Goal: Information Seeking & Learning: Learn about a topic

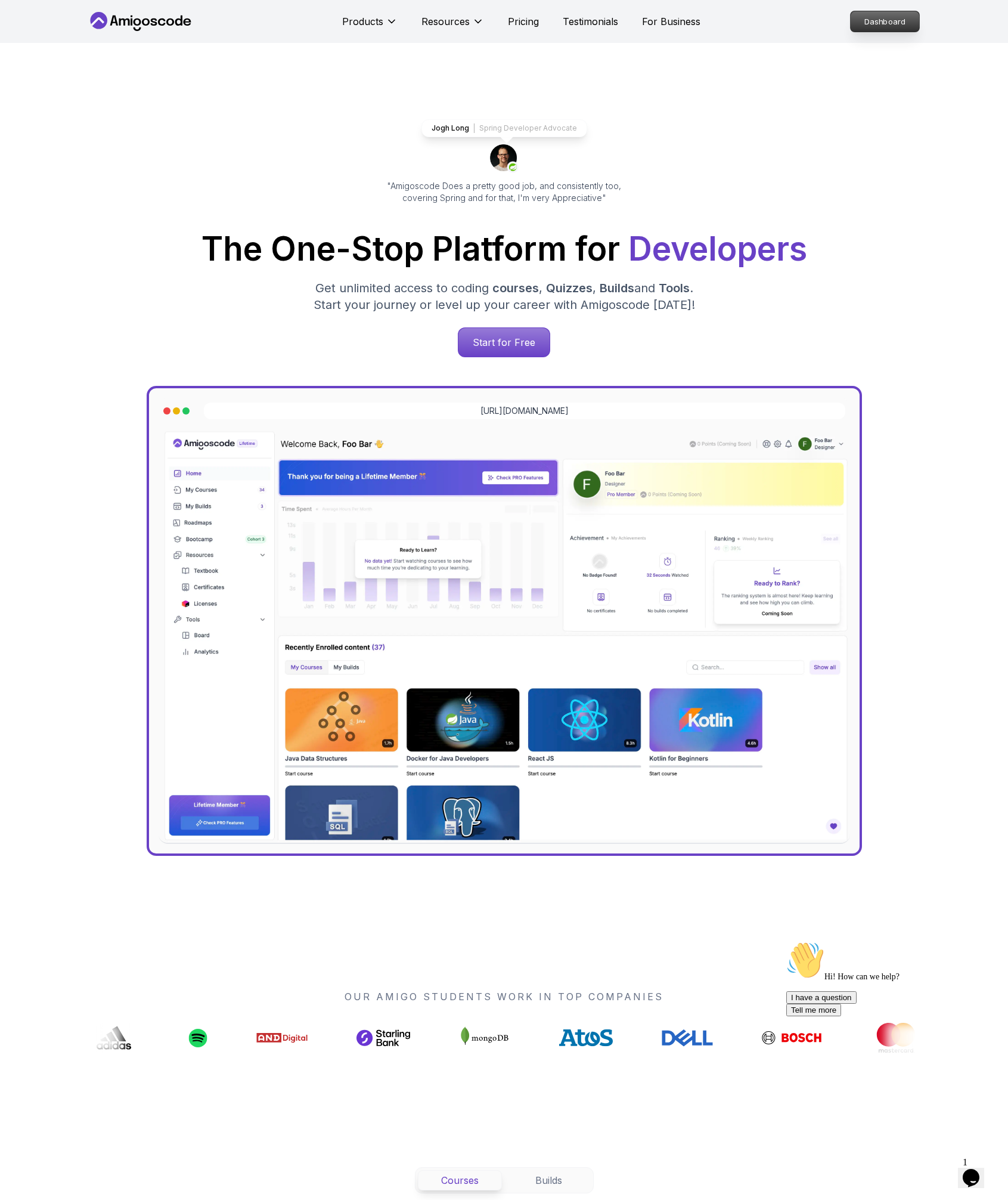
click at [901, 22] on p "Dashboard" at bounding box center [884, 22] width 69 height 20
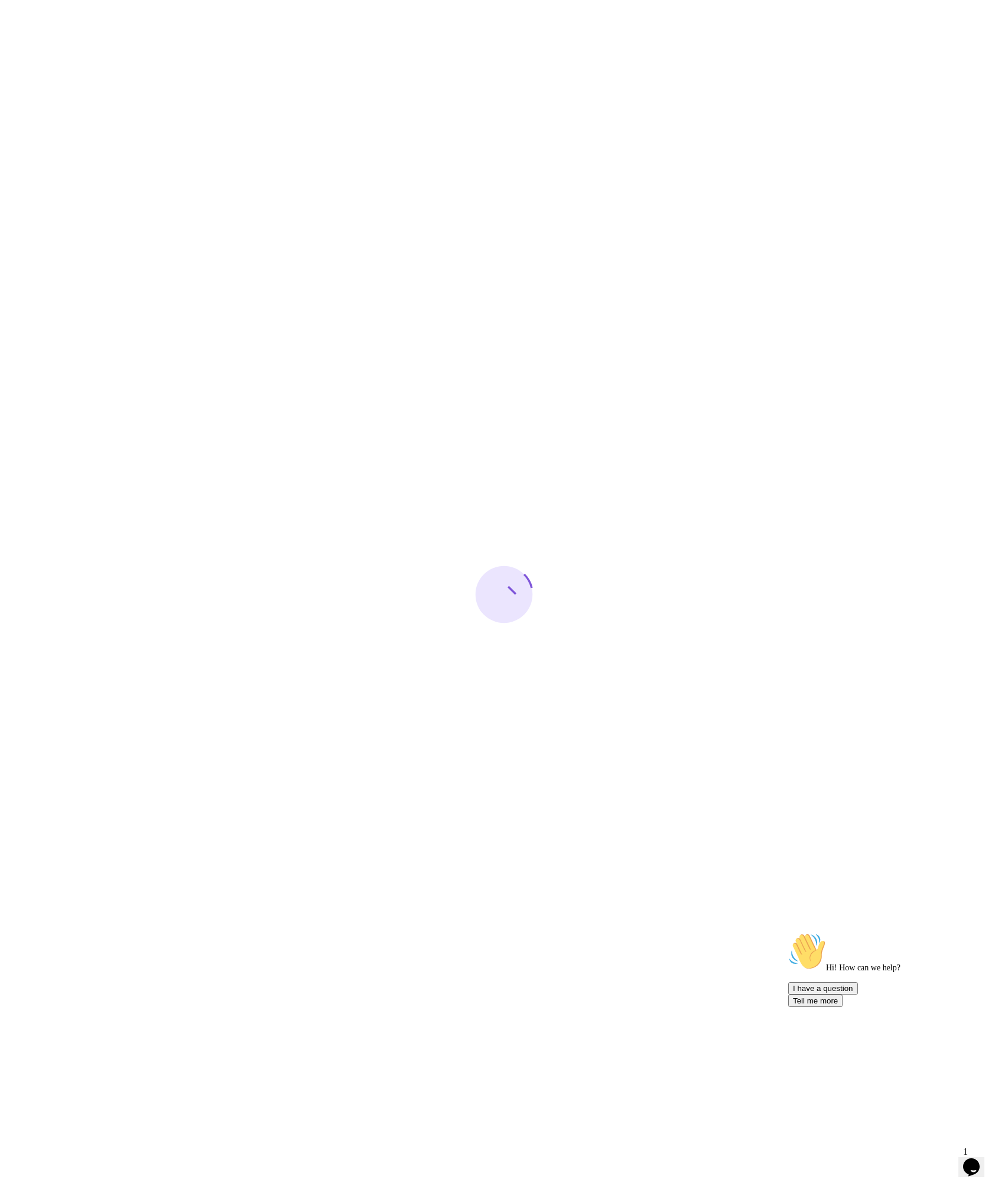
click at [981, 1165] on div "Opens Chat This icon Opens the chat window." at bounding box center [971, 1167] width 19 height 19
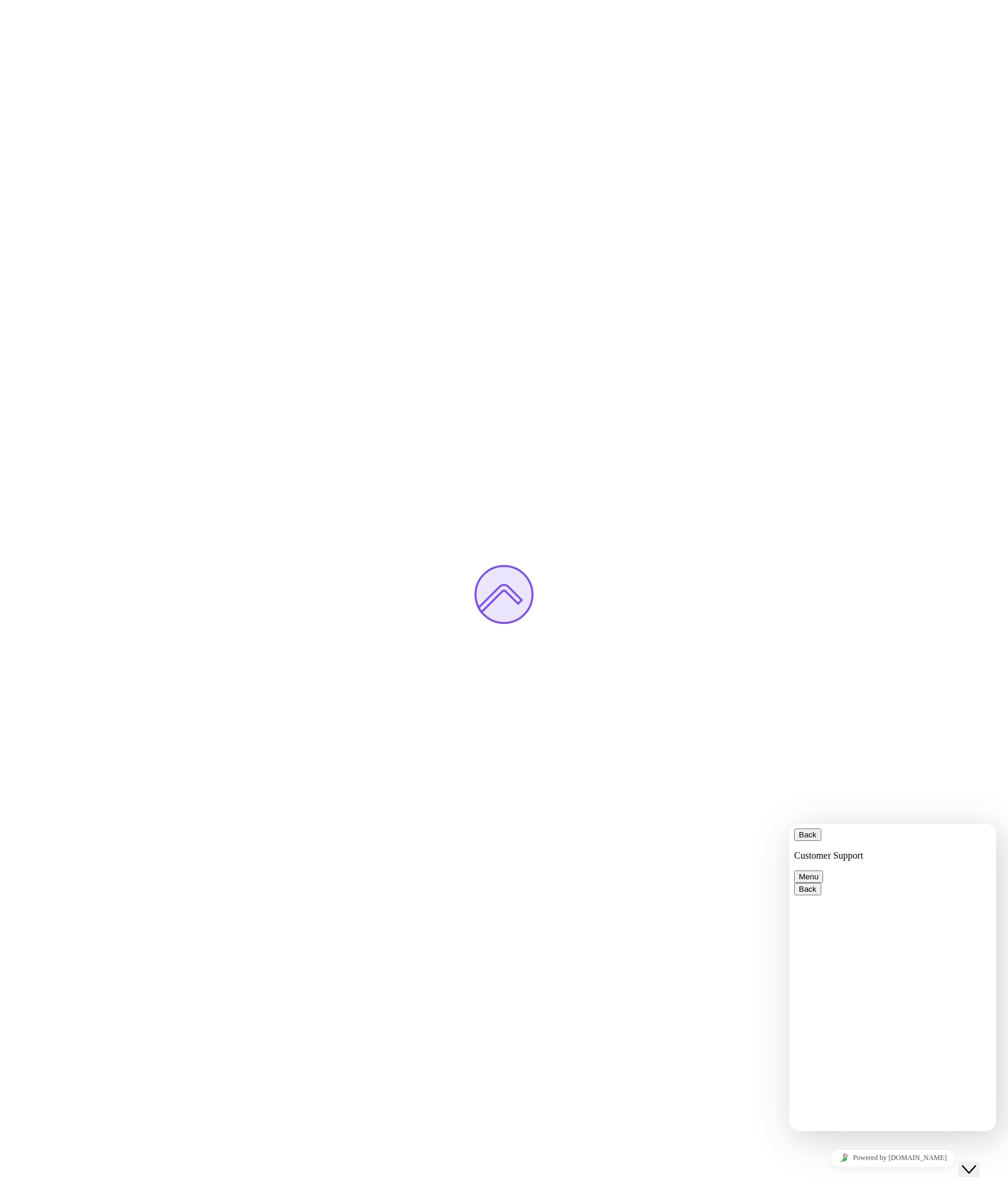
click at [975, 1164] on icon "Close Chat This icon closes the chat window." at bounding box center [969, 1168] width 14 height 14
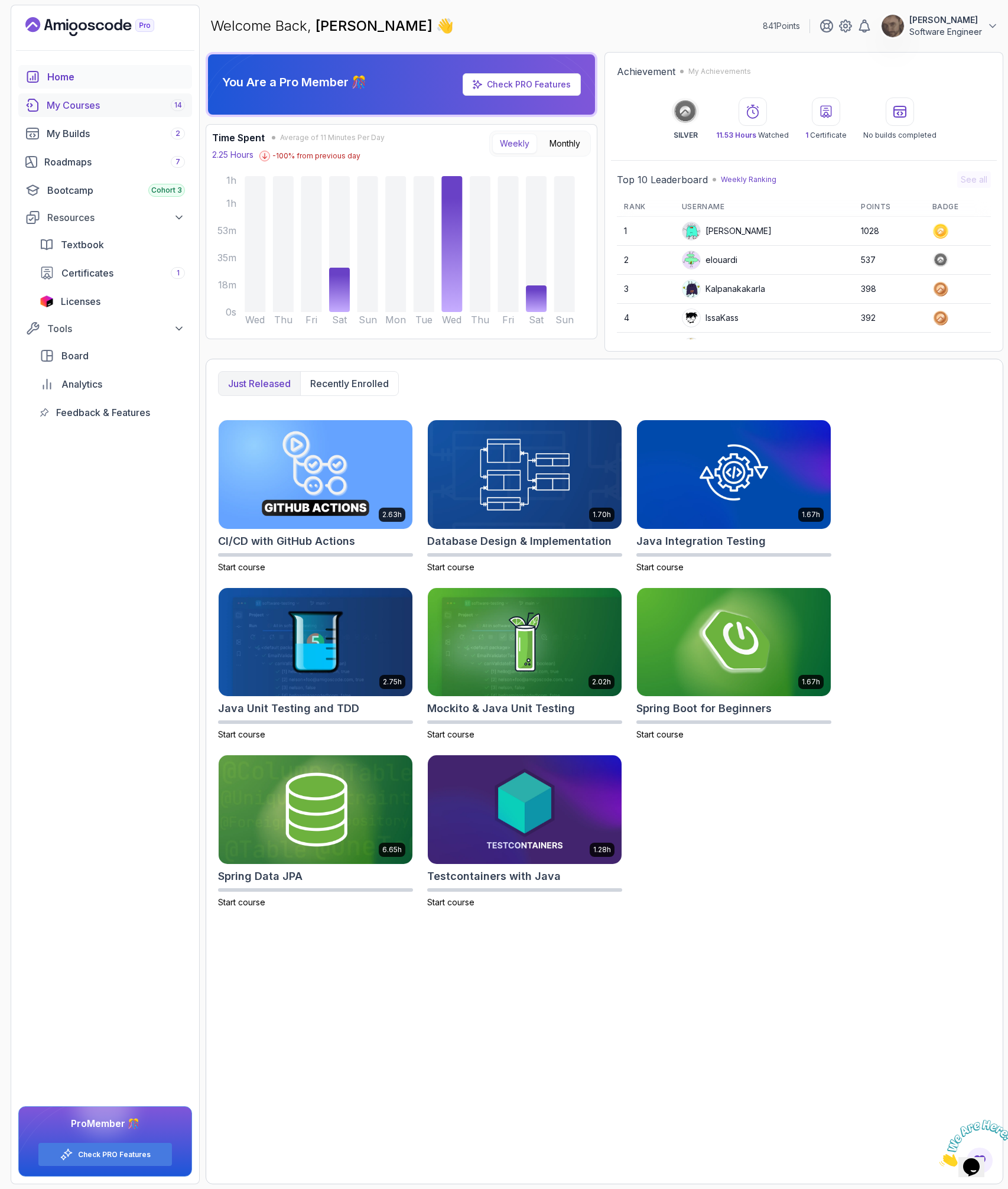
click at [187, 99] on link "My Courses 14" at bounding box center [104, 105] width 173 height 24
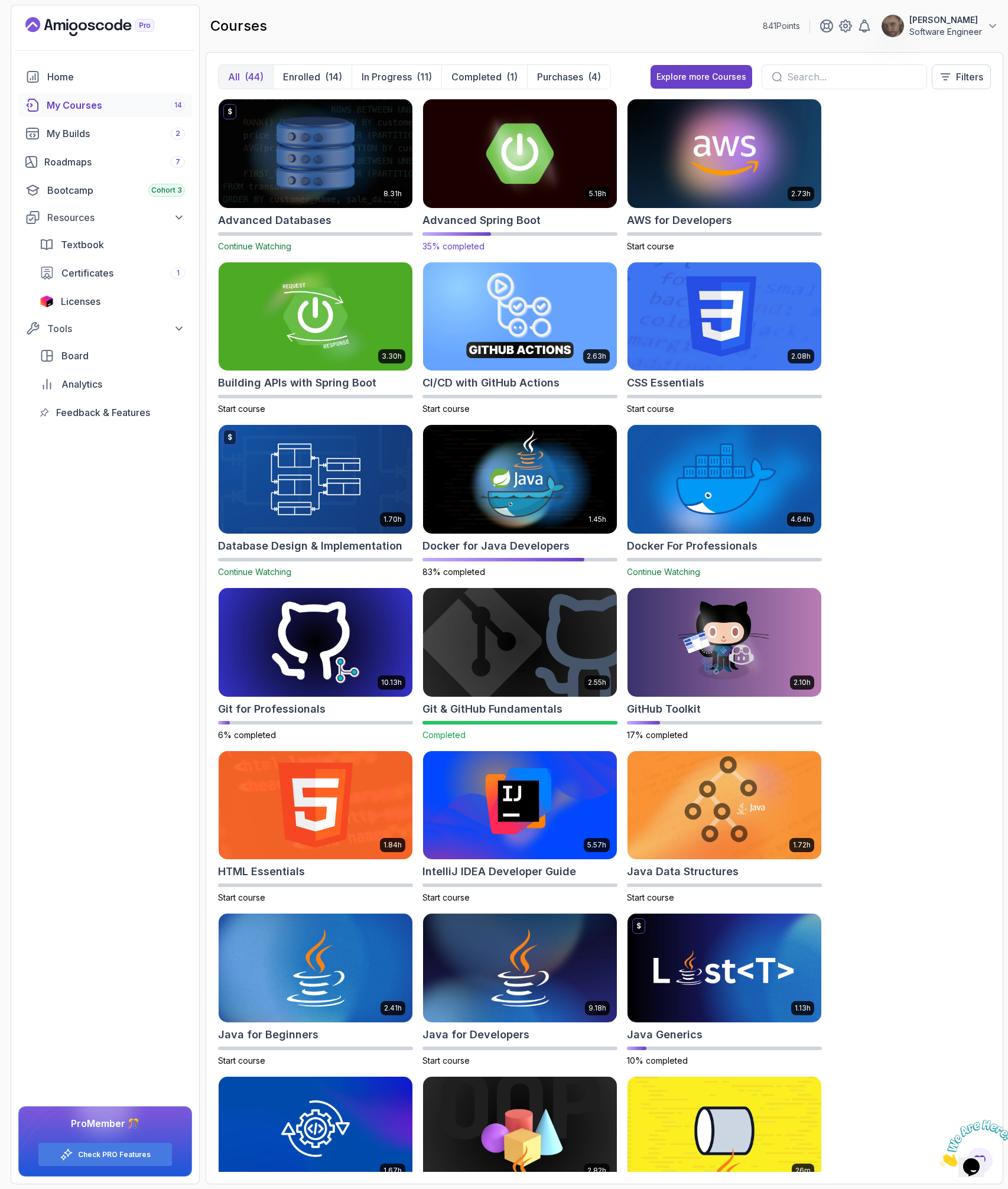
click at [585, 176] on img at bounding box center [520, 153] width 203 height 114
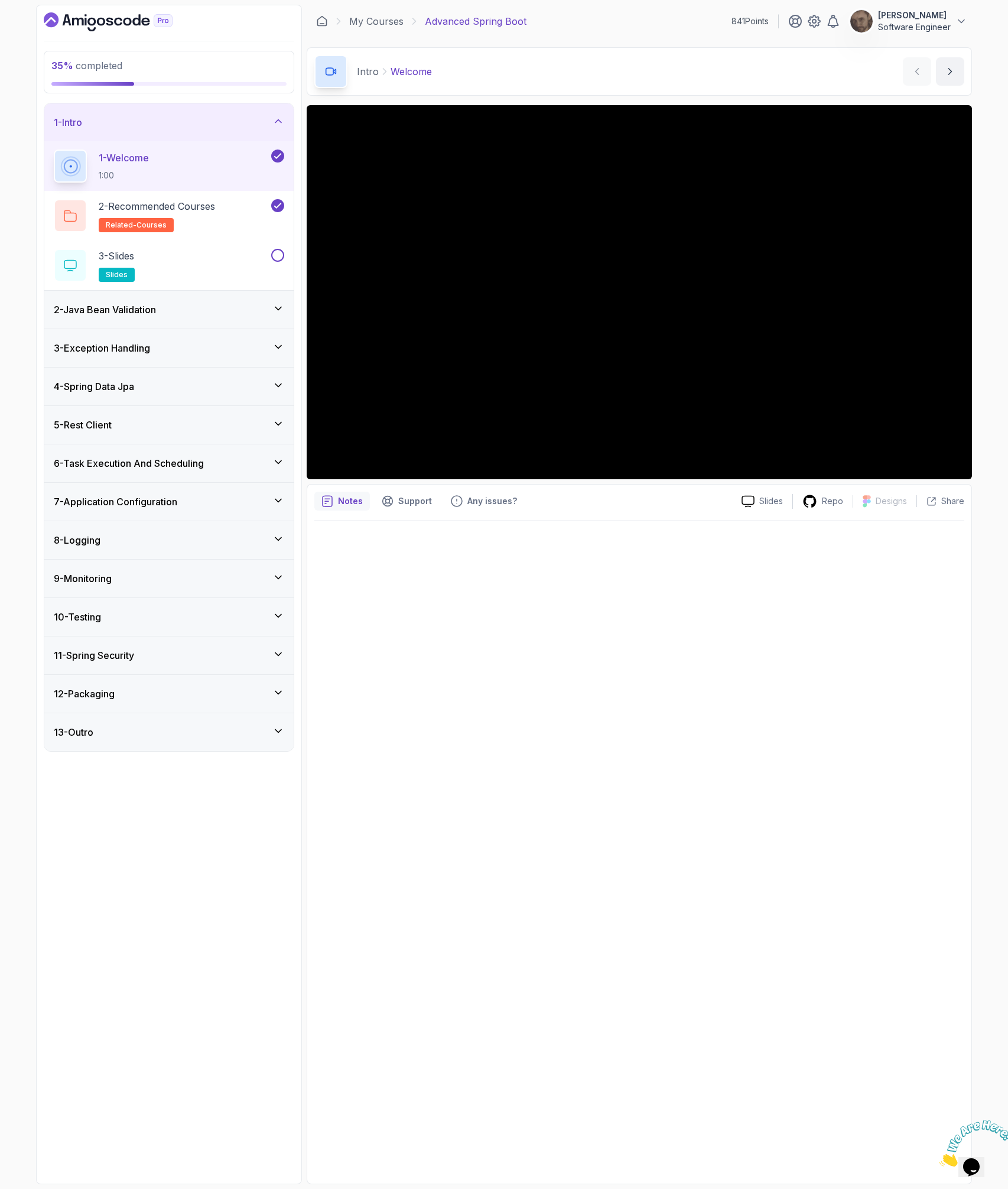
click at [183, 606] on div "10 - Testing" at bounding box center [169, 617] width 249 height 38
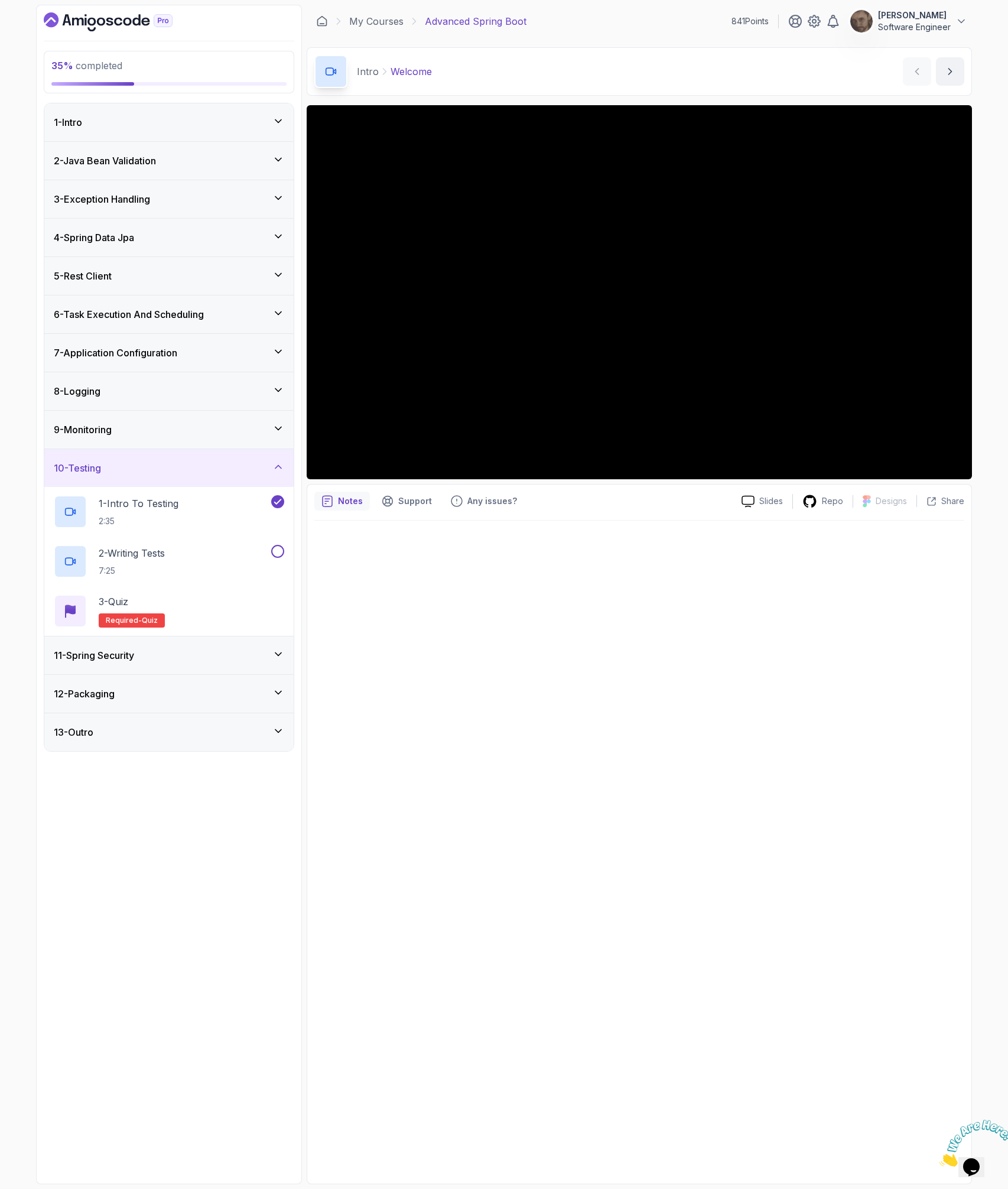
click at [152, 653] on div "11 - Spring Security" at bounding box center [169, 655] width 230 height 14
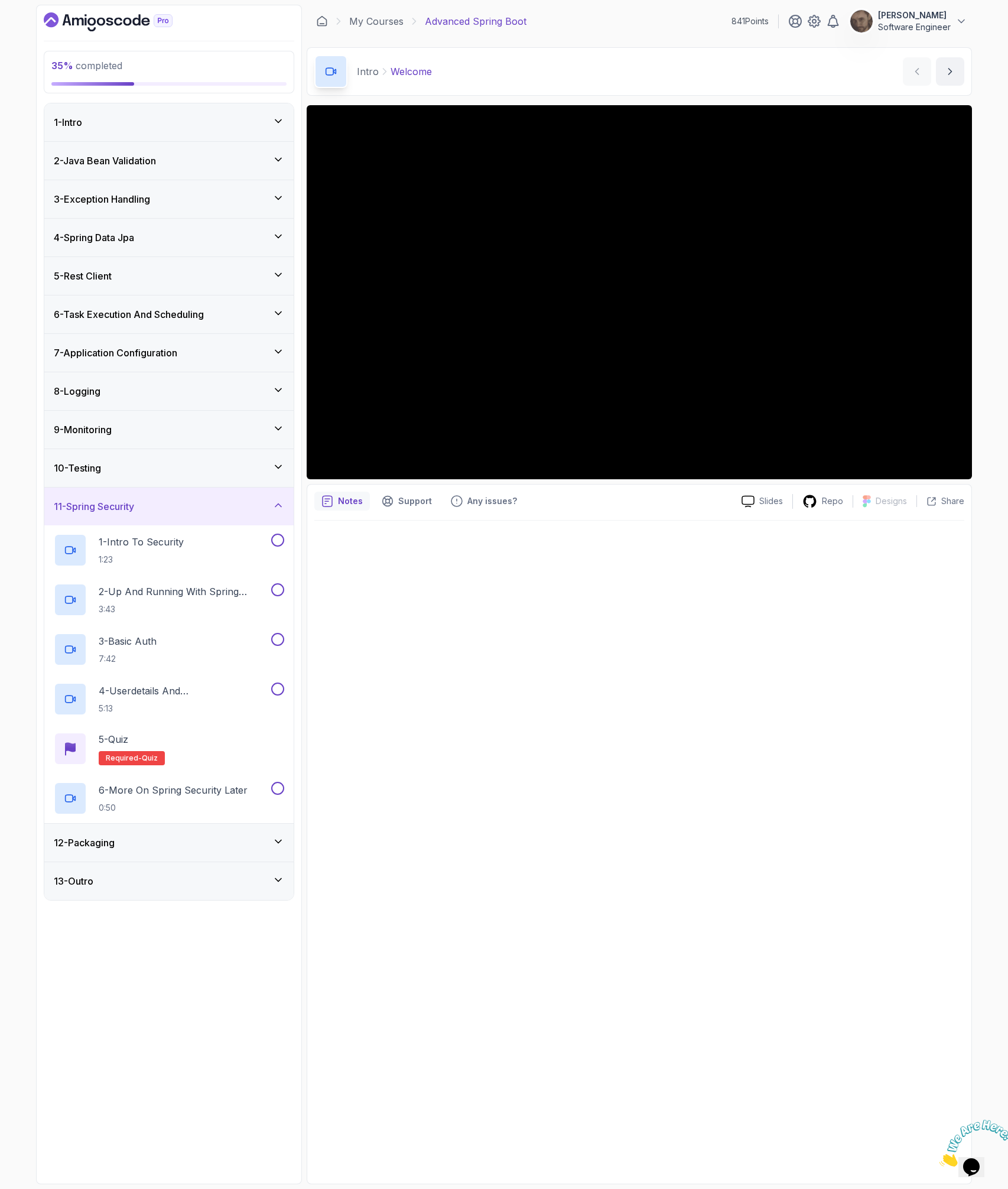
click at [121, 844] on div "12 - Packaging" at bounding box center [169, 842] width 230 height 14
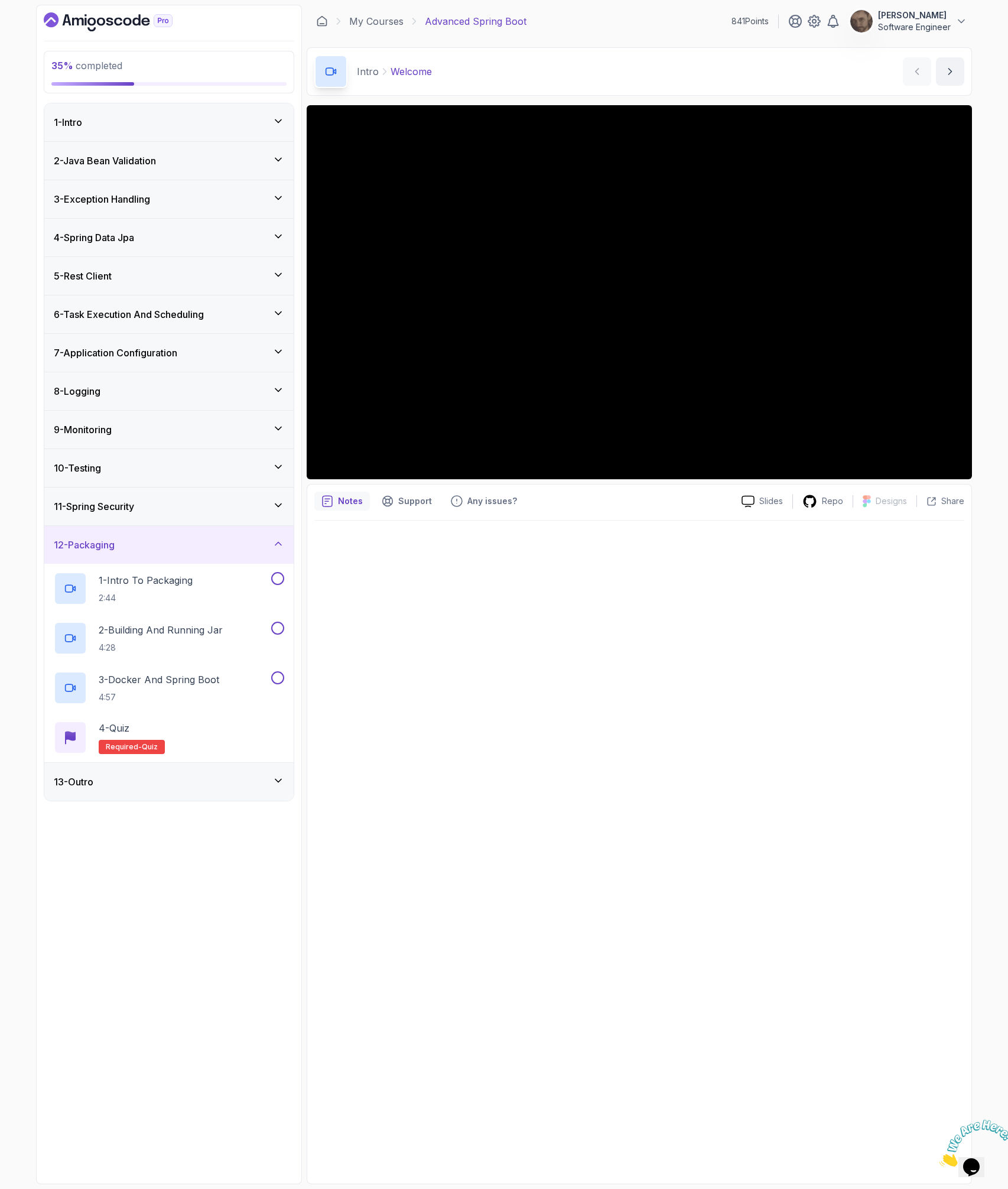
click at [208, 423] on div "9 - Monitoring" at bounding box center [169, 429] width 230 height 14
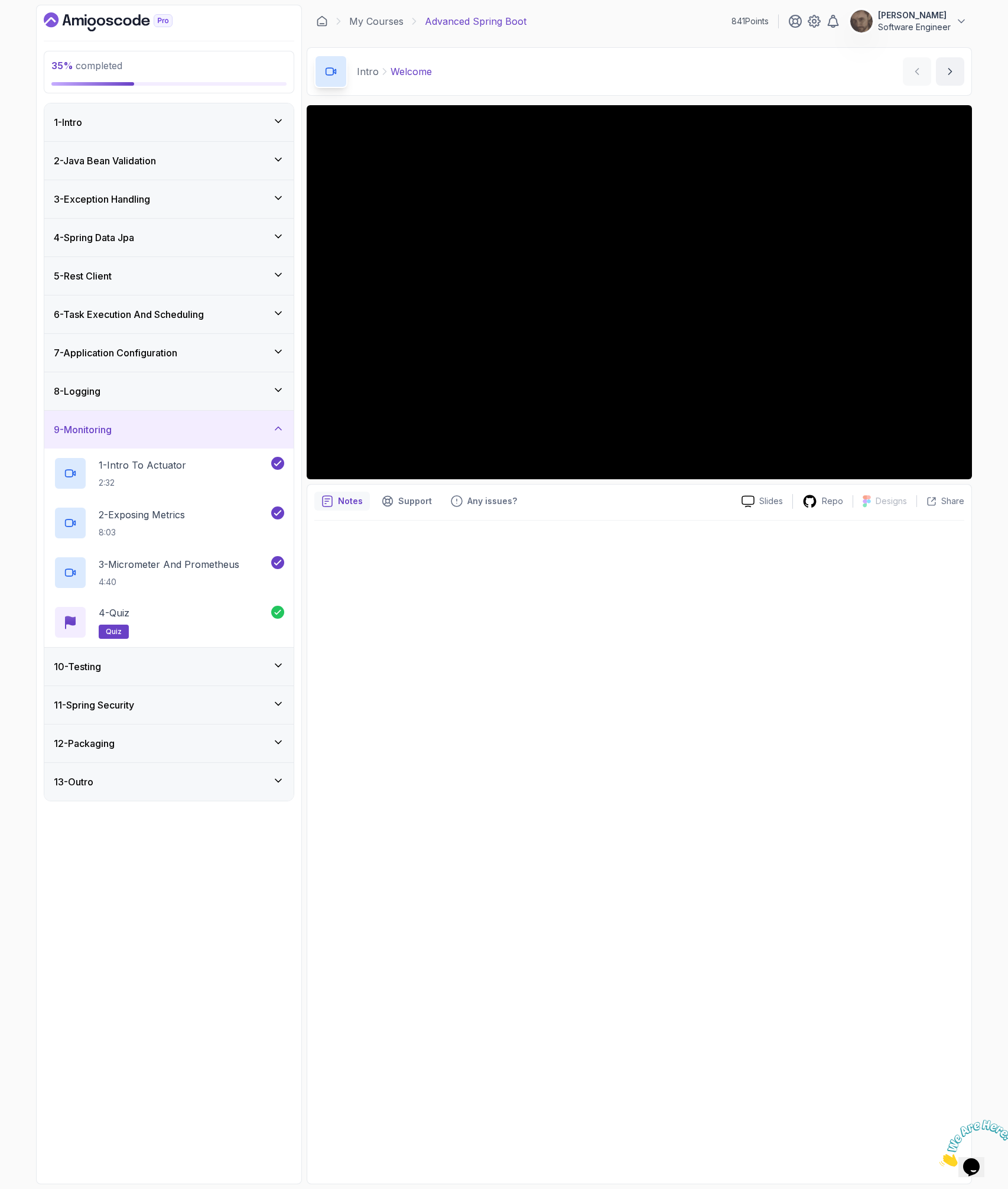
click at [136, 674] on div "10 - Testing" at bounding box center [169, 667] width 249 height 38
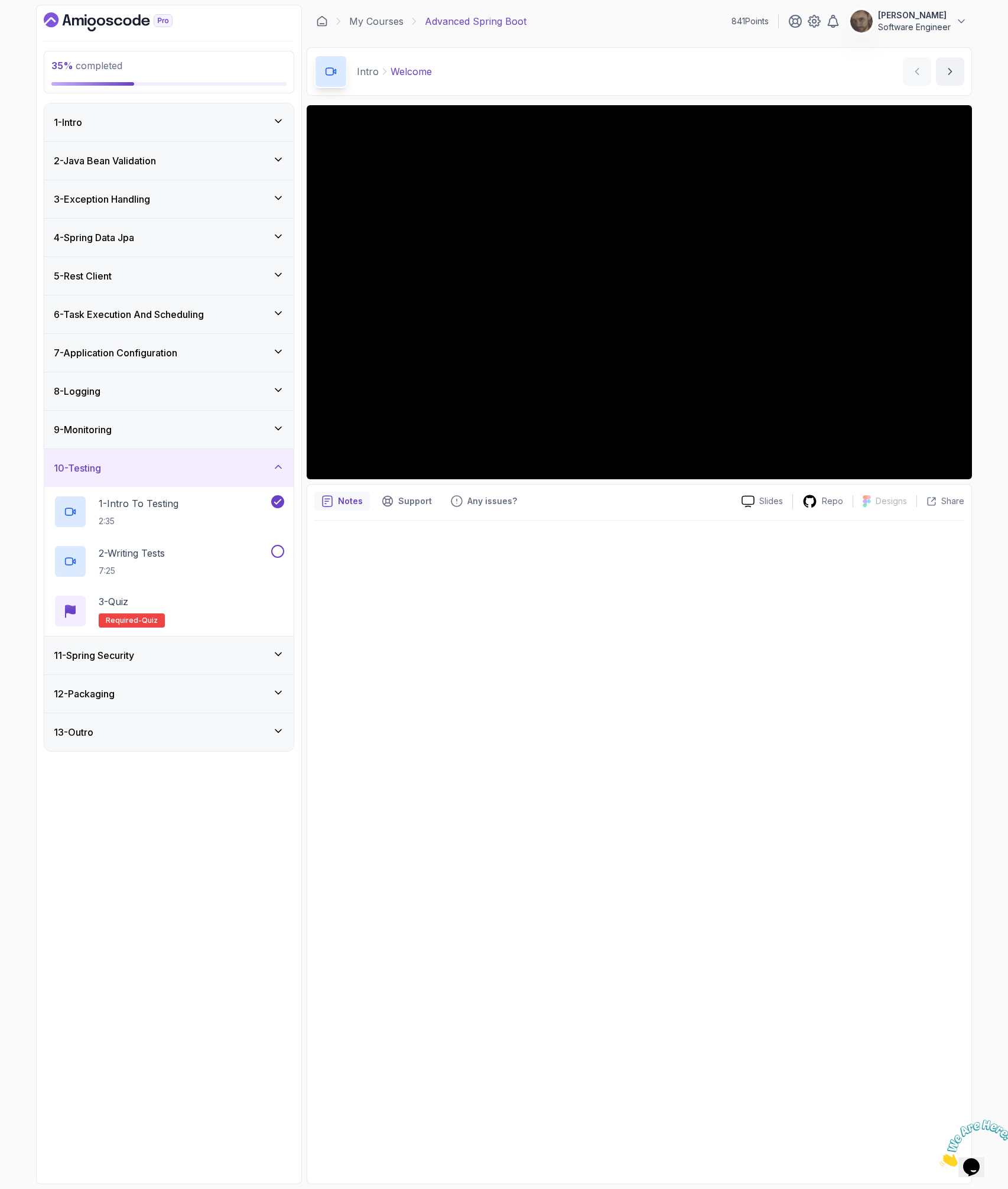
drag, startPoint x: 180, startPoint y: 697, endPoint x: 173, endPoint y: 705, distance: 10.6
click at [176, 702] on div "12 - Packaging" at bounding box center [169, 694] width 249 height 38
